Goal: Transaction & Acquisition: Download file/media

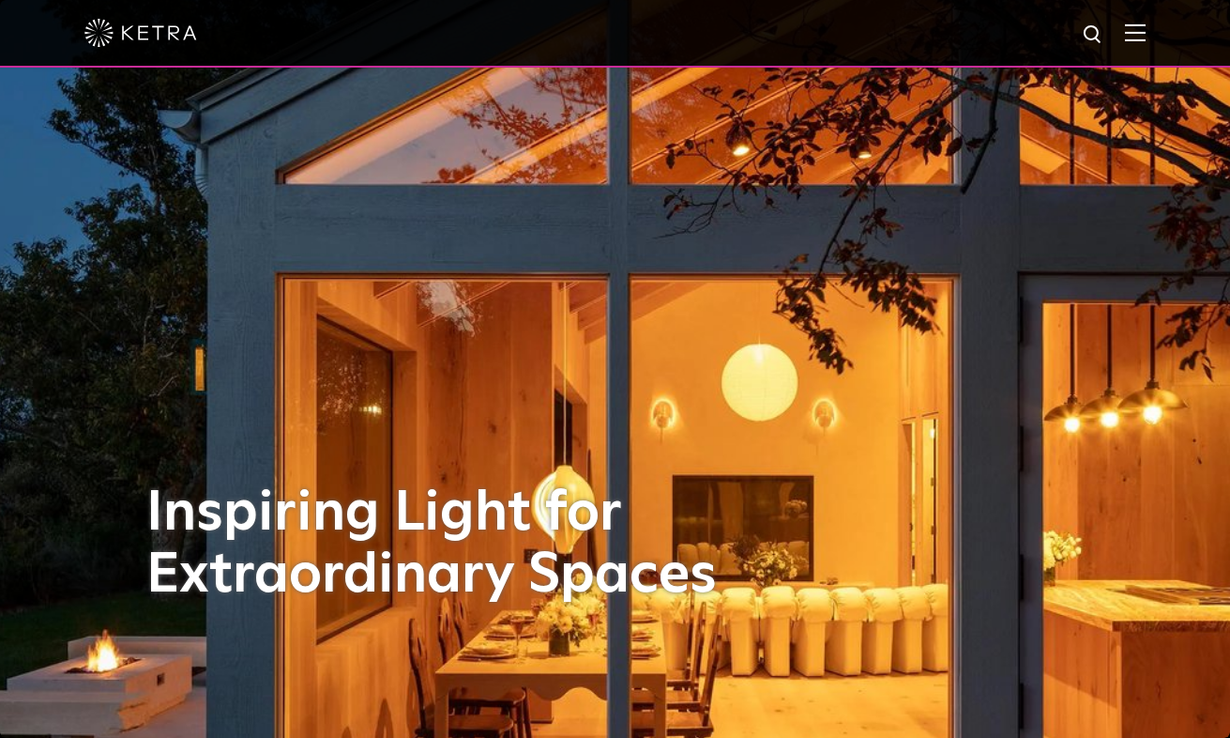
click at [1132, 25] on img at bounding box center [1135, 32] width 21 height 18
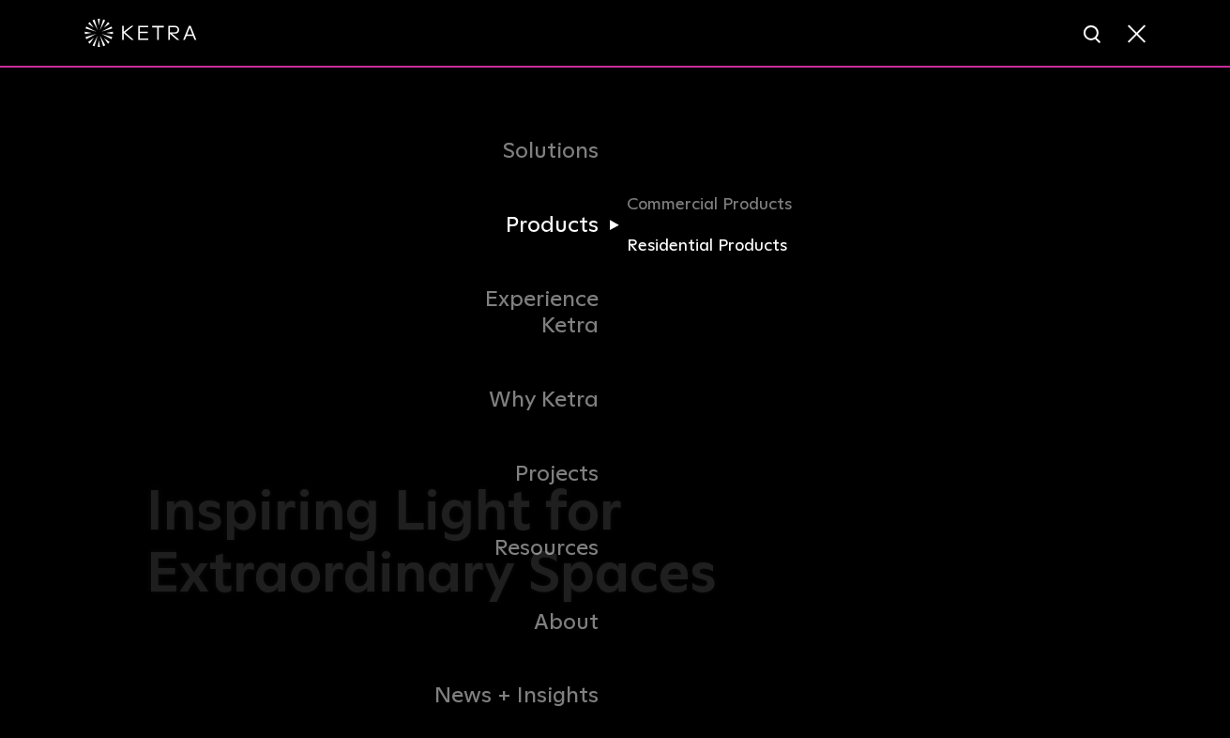
click at [666, 240] on link "Residential Products" at bounding box center [717, 246] width 180 height 27
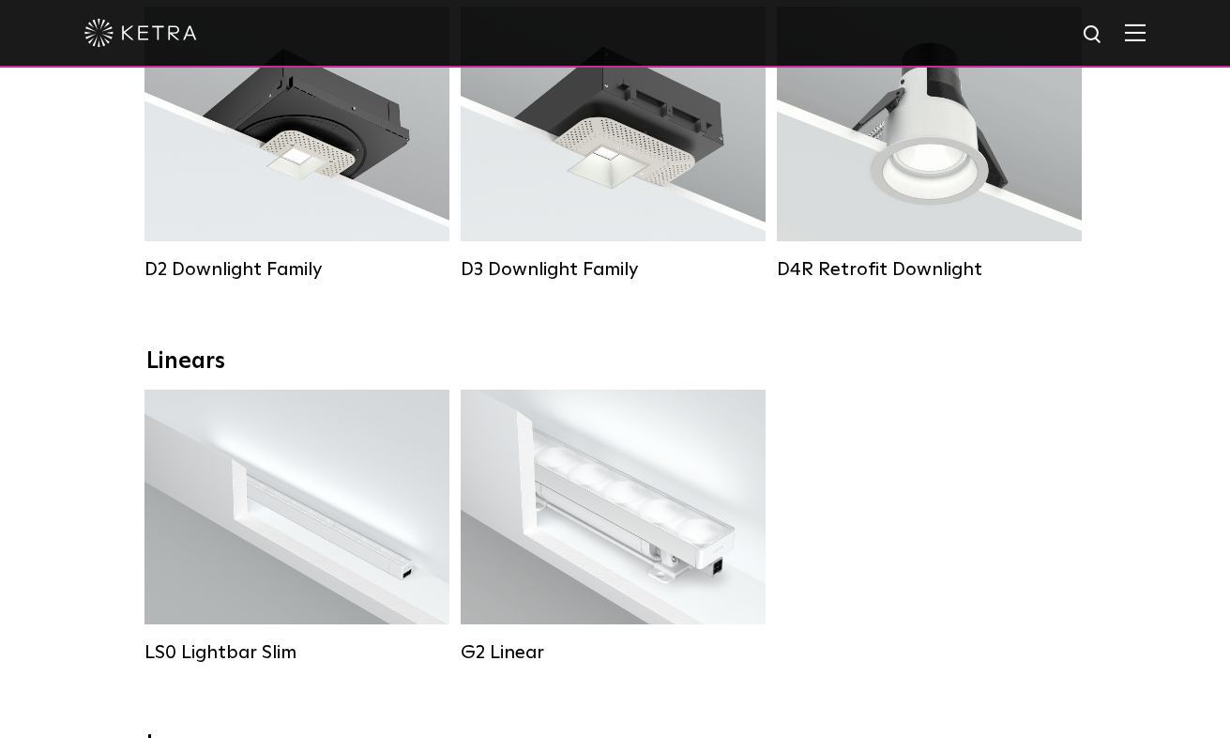
scroll to position [411, 0]
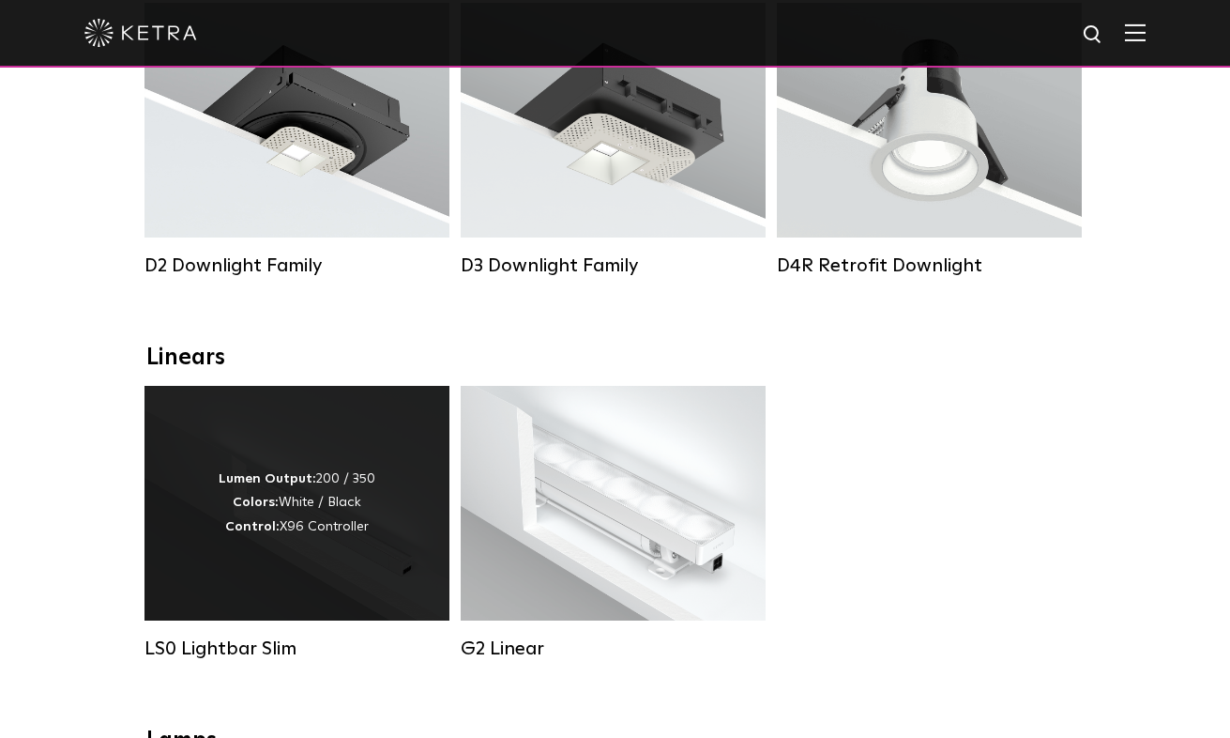
click at [213, 523] on div "Lumen Output: 200 / 350 Colors: White / Black Control: X96 Controller" at bounding box center [297, 503] width 305 height 235
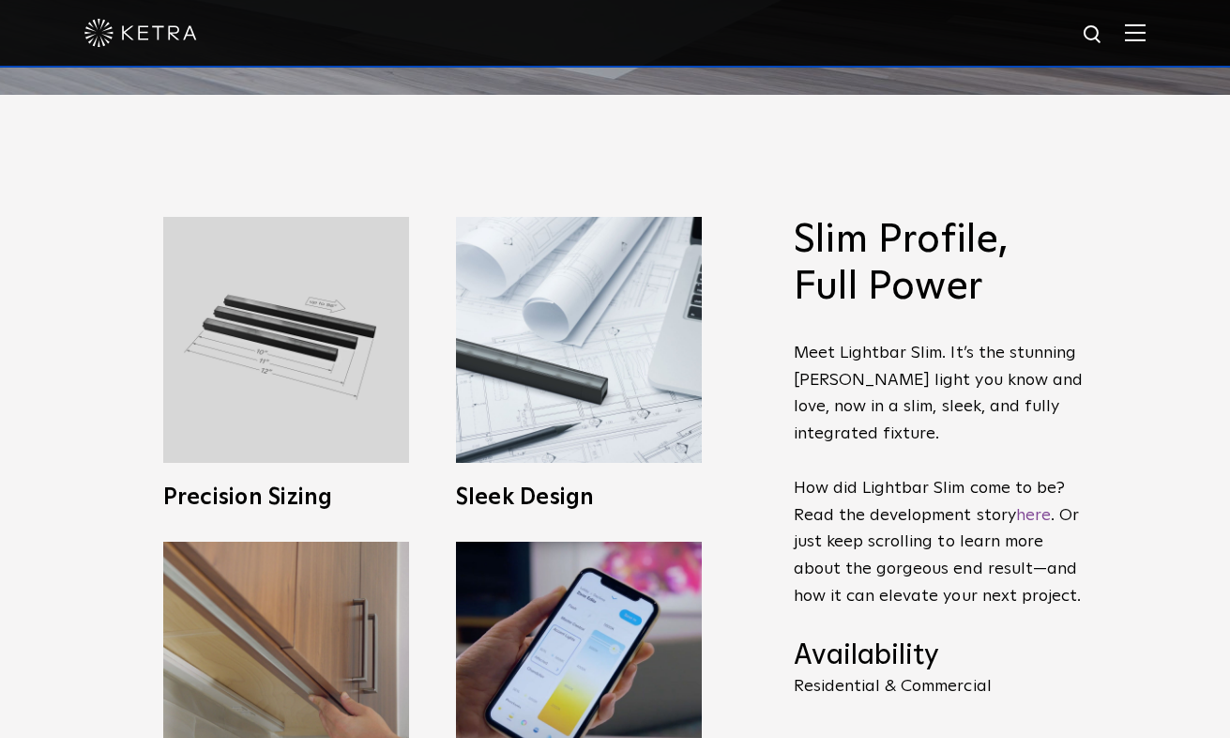
scroll to position [646, 0]
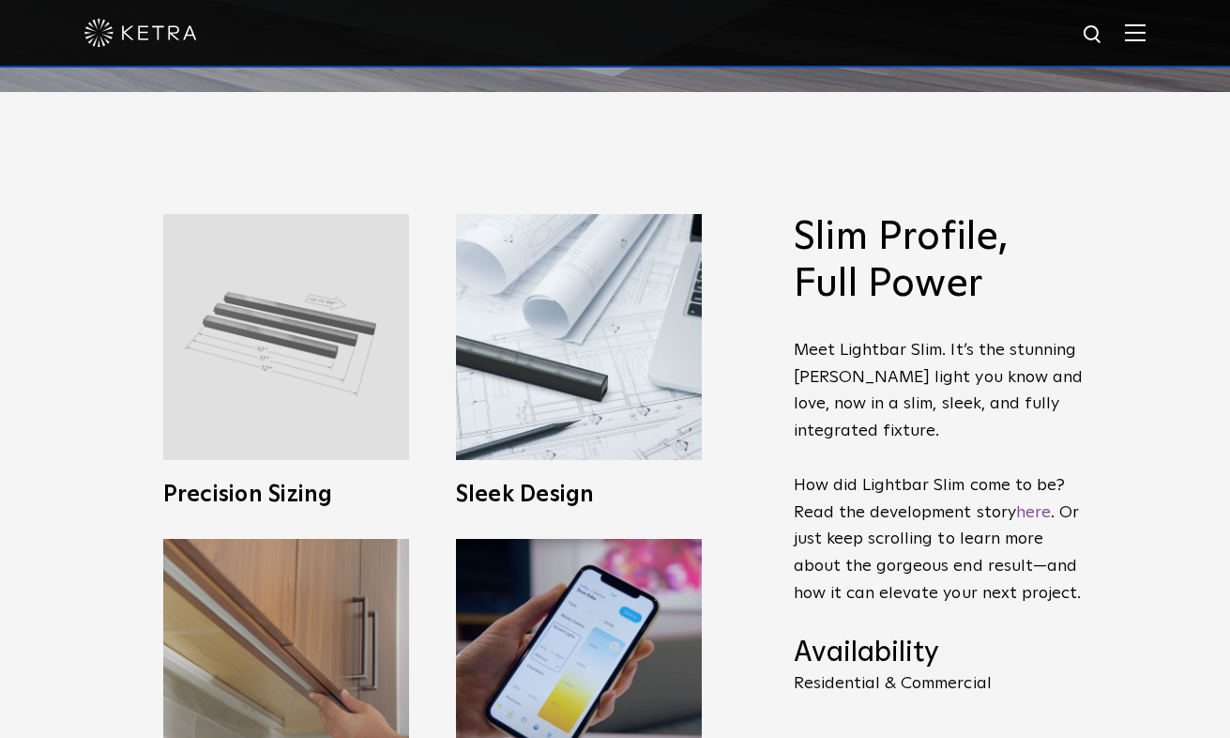
click at [278, 365] on img at bounding box center [286, 337] width 246 height 246
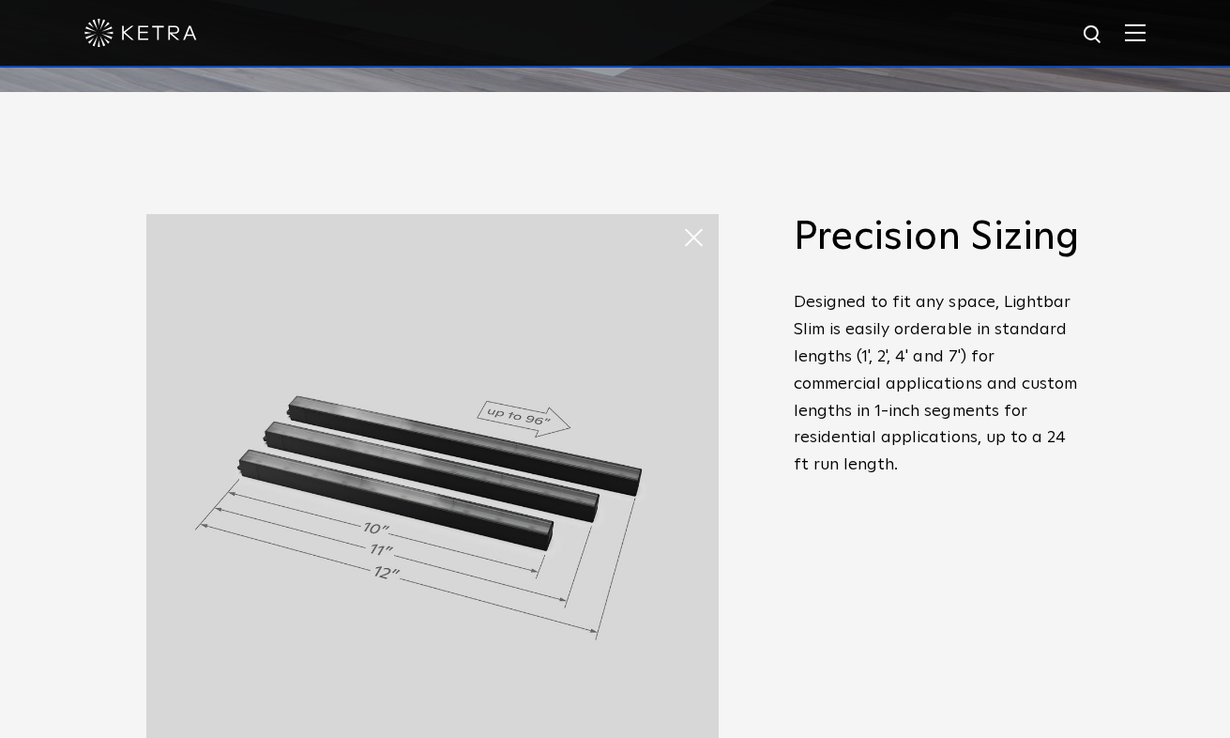
click at [695, 237] on span at bounding box center [701, 238] width 38 height 38
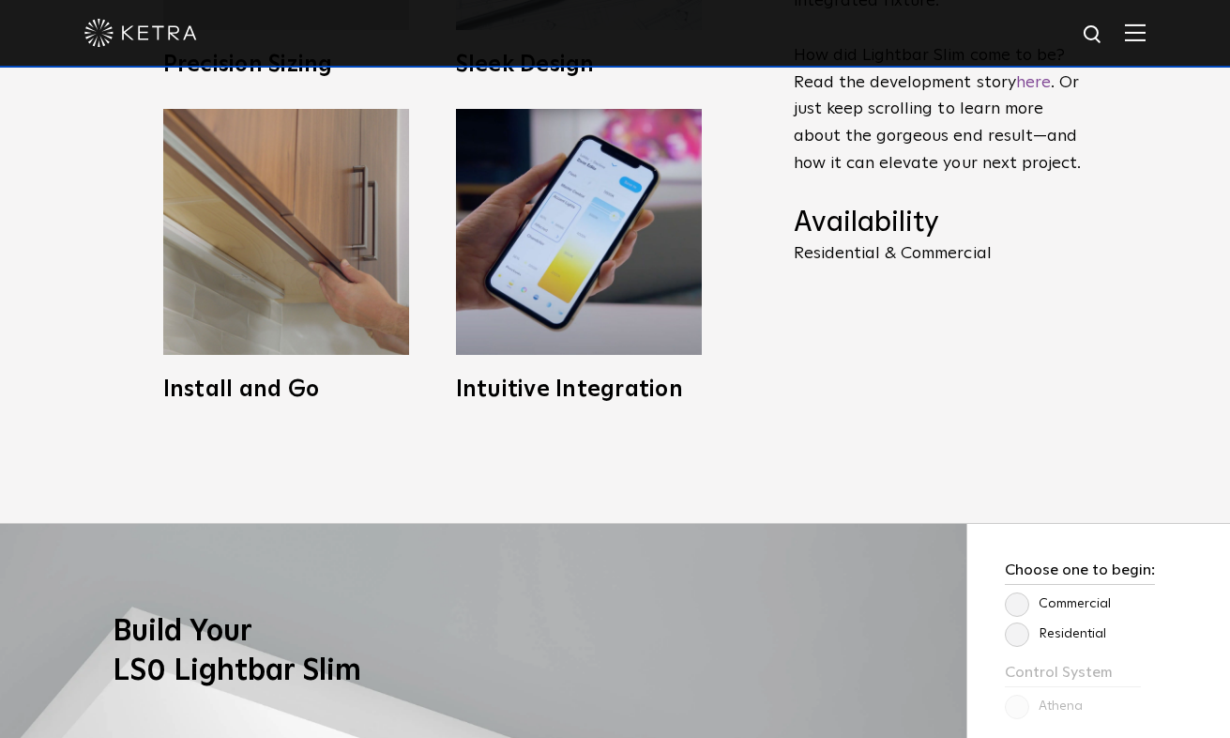
scroll to position [1082, 0]
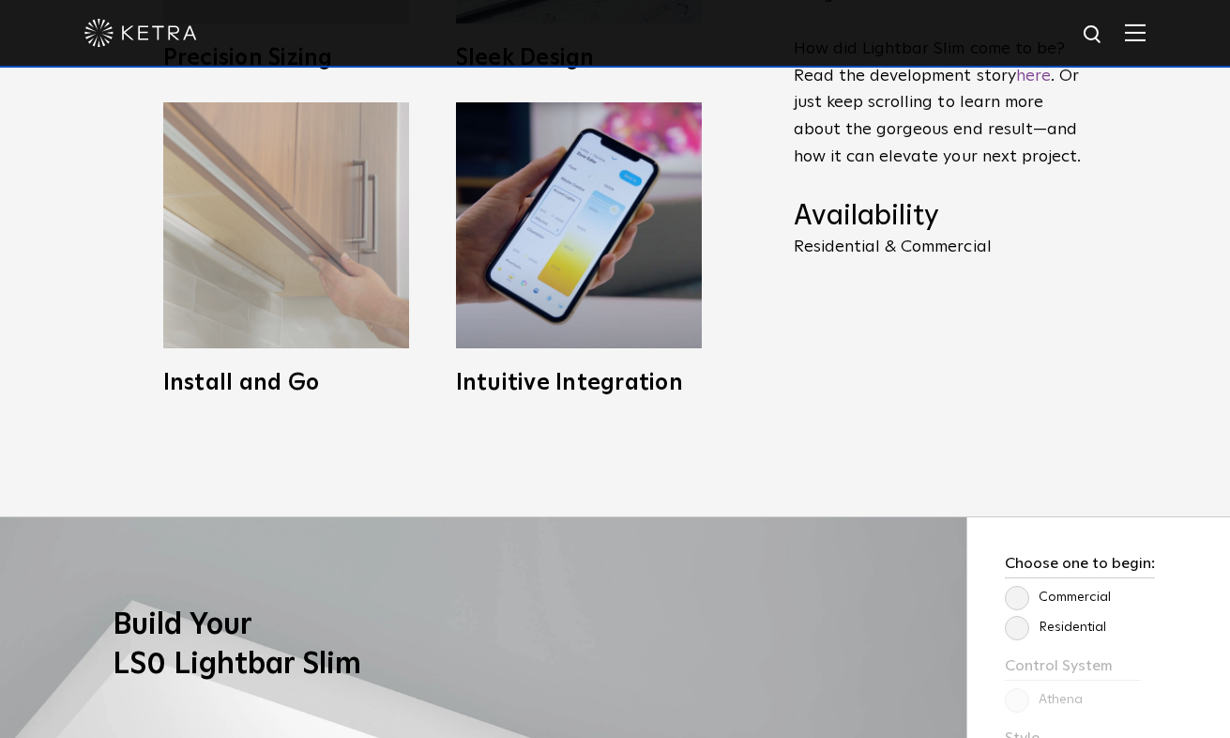
click at [271, 328] on img at bounding box center [286, 225] width 246 height 246
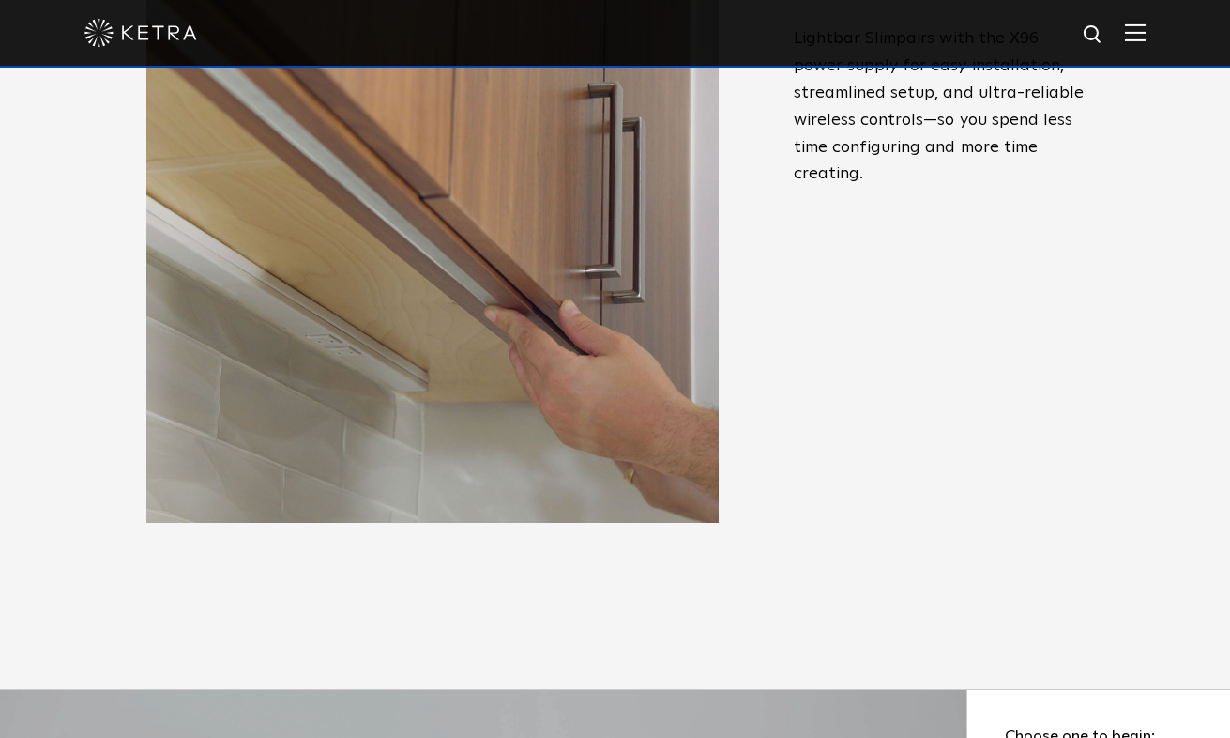
scroll to position [905, 0]
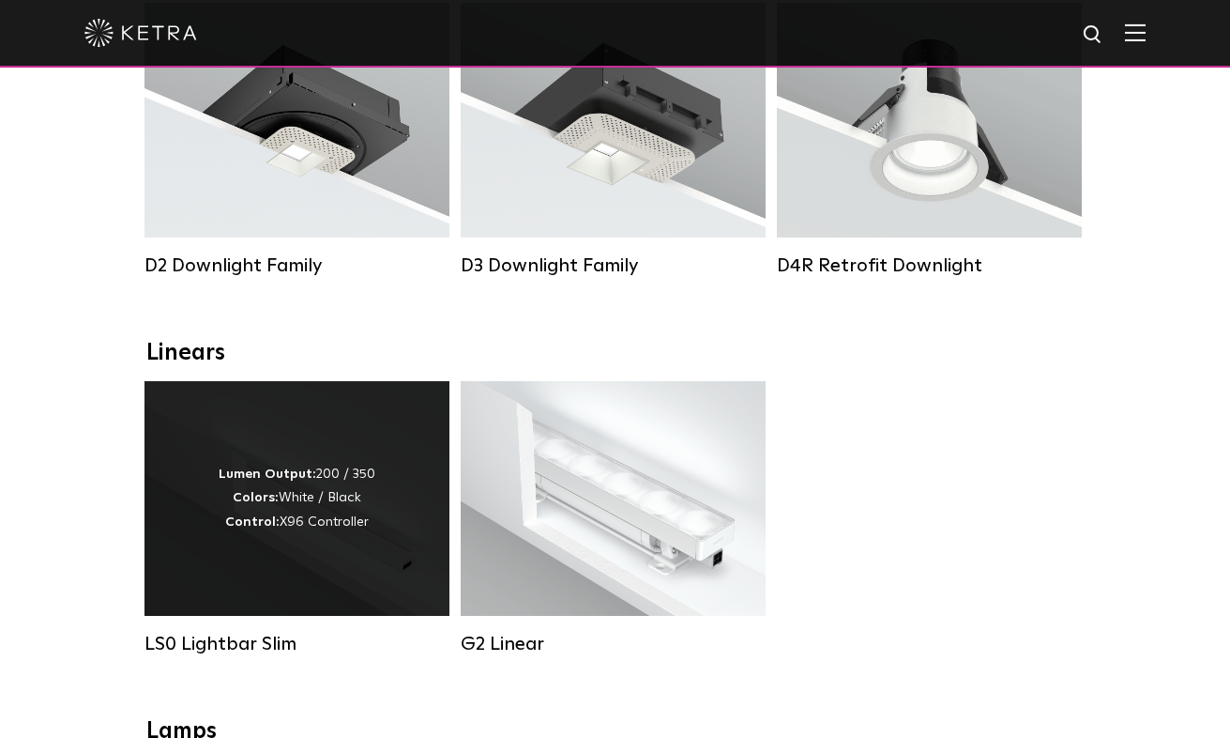
click at [323, 523] on div "Lumen Output: 200 / 350 Colors: White / Black Control: X96 Controller" at bounding box center [297, 498] width 157 height 71
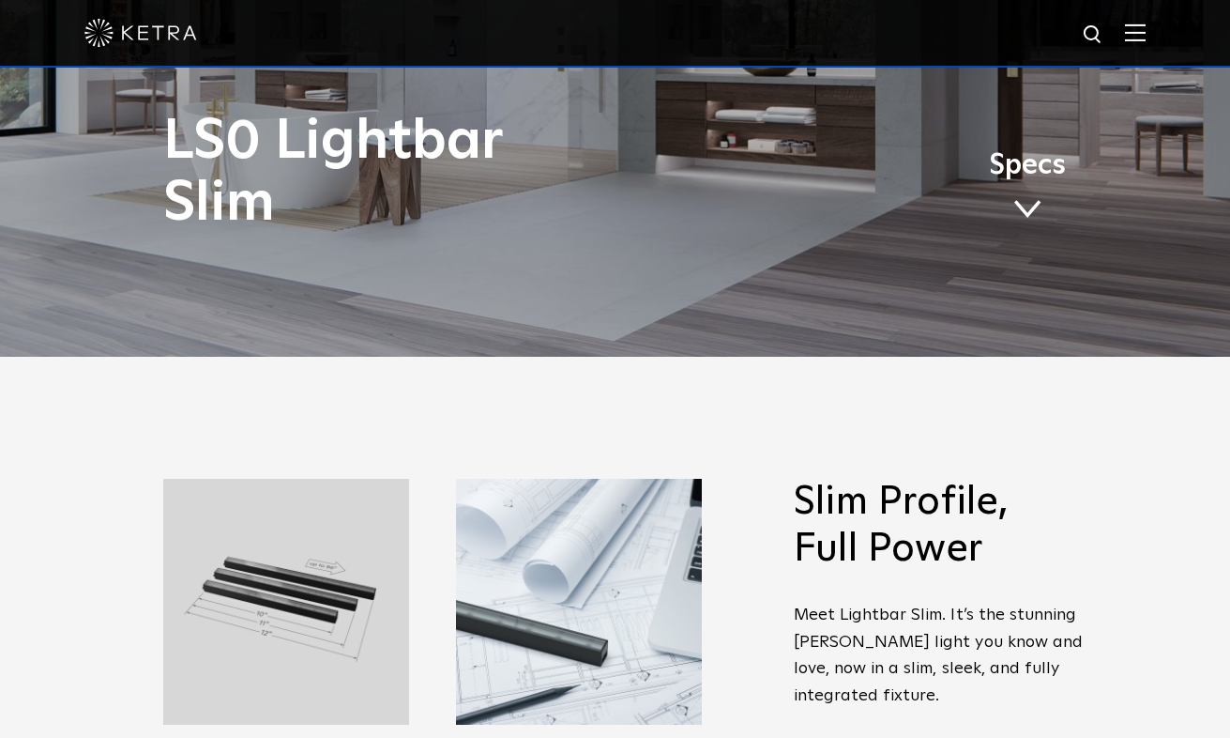
scroll to position [376, 0]
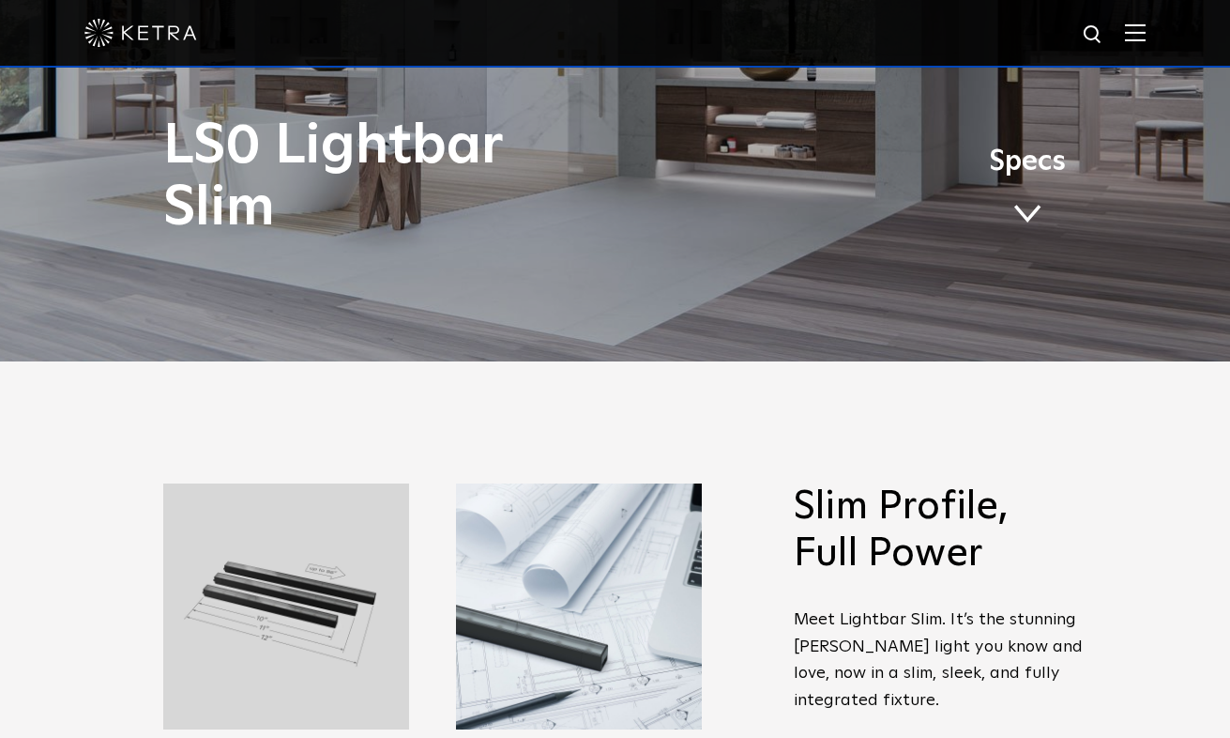
click at [1020, 216] on span at bounding box center [1027, 214] width 28 height 21
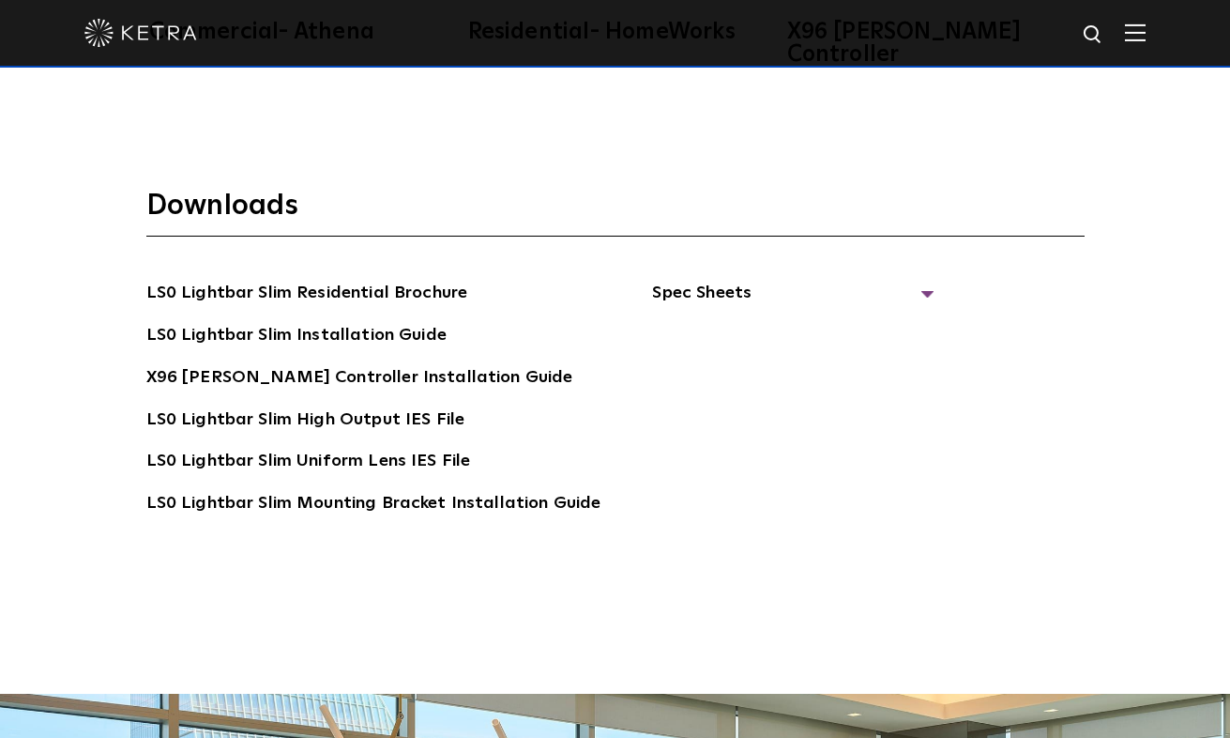
scroll to position [3555, 0]
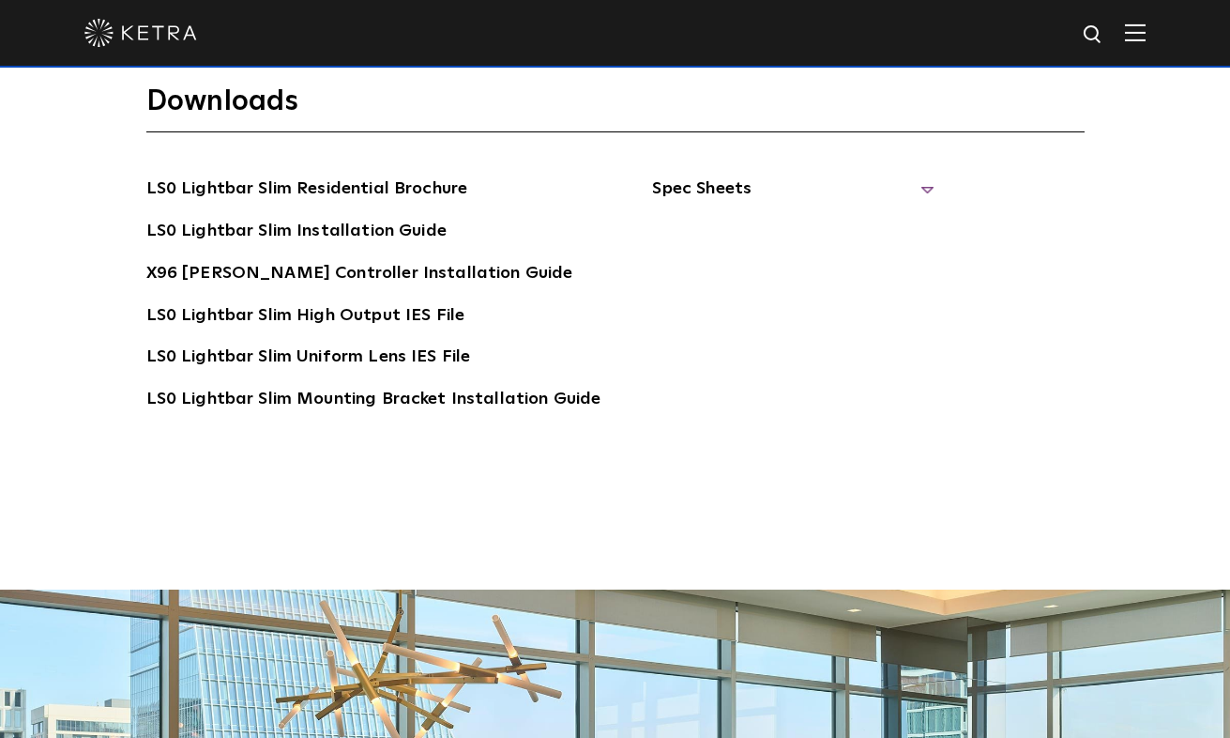
click at [910, 175] on span "Spec Sheets" at bounding box center [793, 195] width 282 height 41
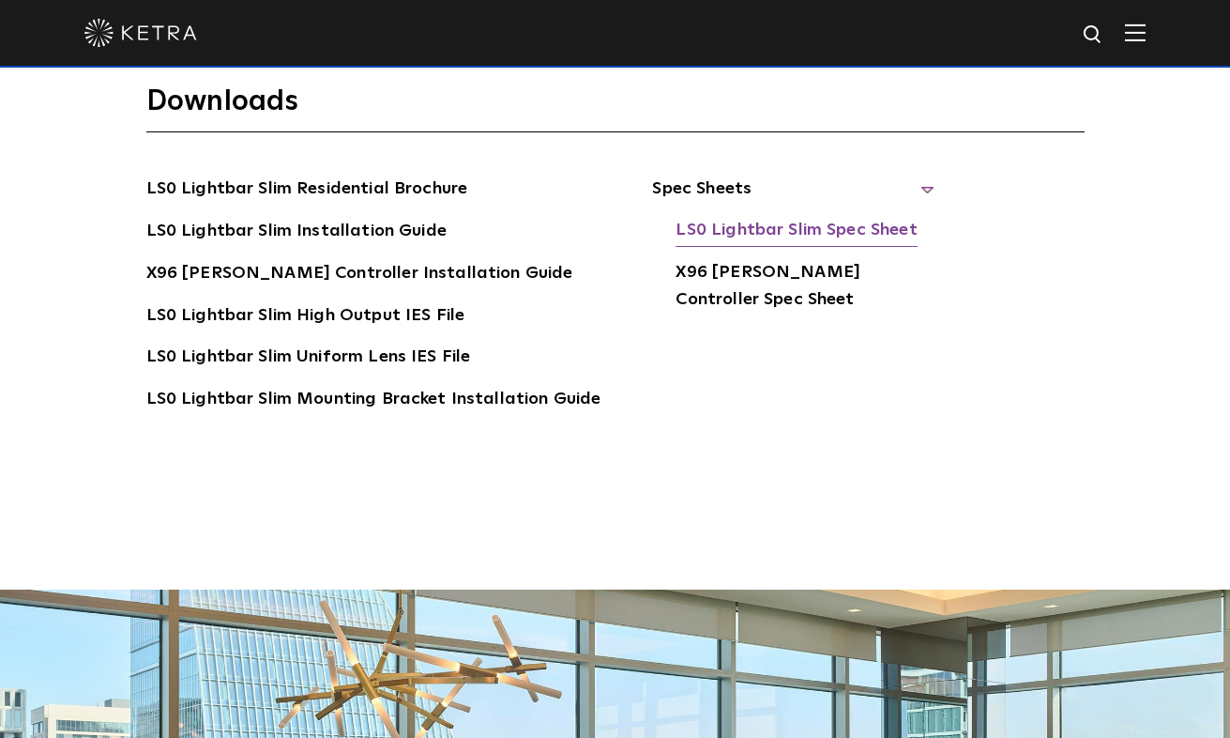
click at [865, 217] on link "LS0 Lightbar Slim Spec Sheet" at bounding box center [796, 232] width 241 height 30
